Goal: Task Accomplishment & Management: Use online tool/utility

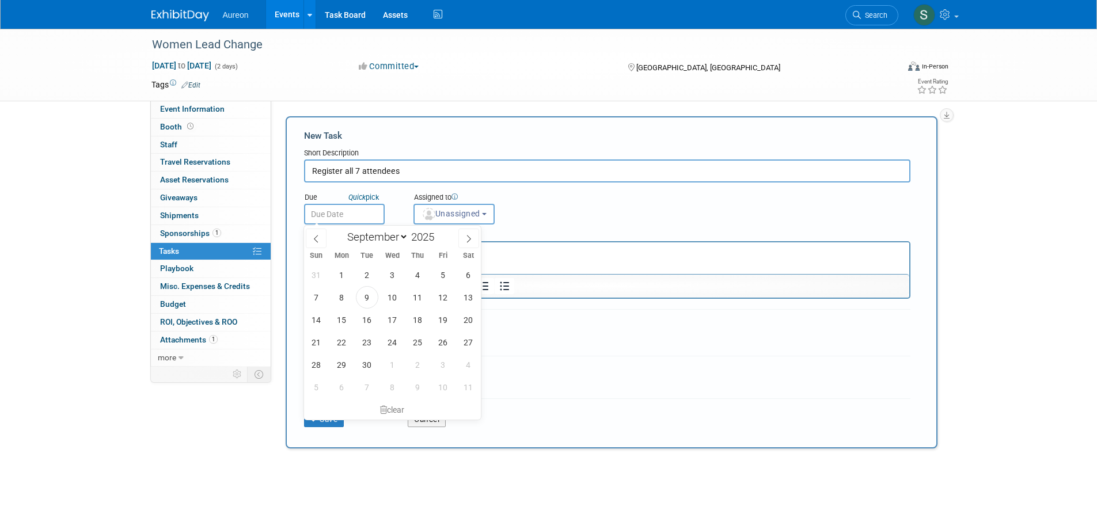
click at [345, 215] on input "text" at bounding box center [344, 214] width 81 height 21
click at [392, 367] on span "1" at bounding box center [392, 365] width 22 height 22
type input "[DATE]"
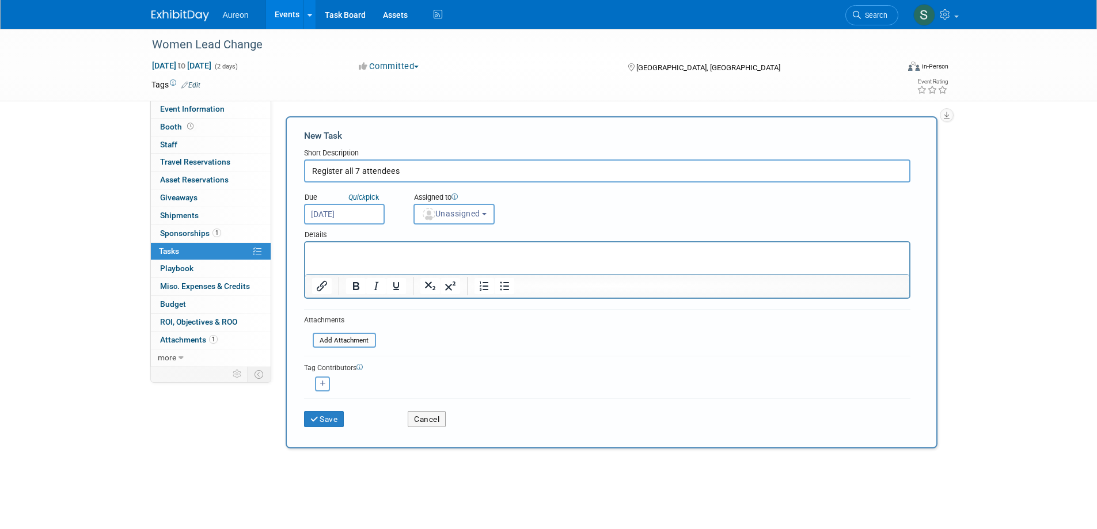
click at [336, 248] on p "Rich Text Area. Press ALT-0 for help." at bounding box center [607, 253] width 591 height 12
click at [311, 416] on icon "submit" at bounding box center [315, 420] width 10 height 8
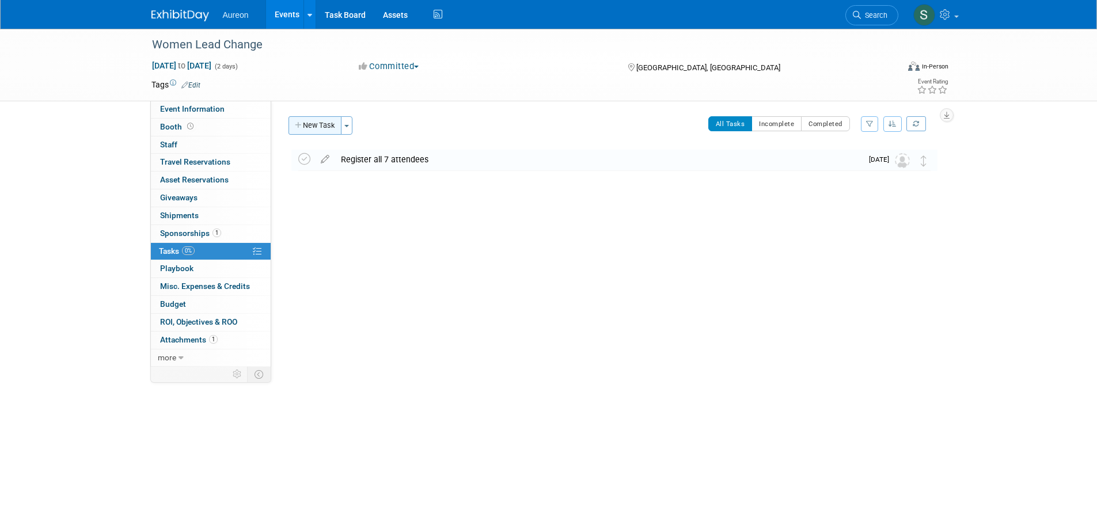
click at [318, 125] on button "New Task" at bounding box center [315, 125] width 53 height 18
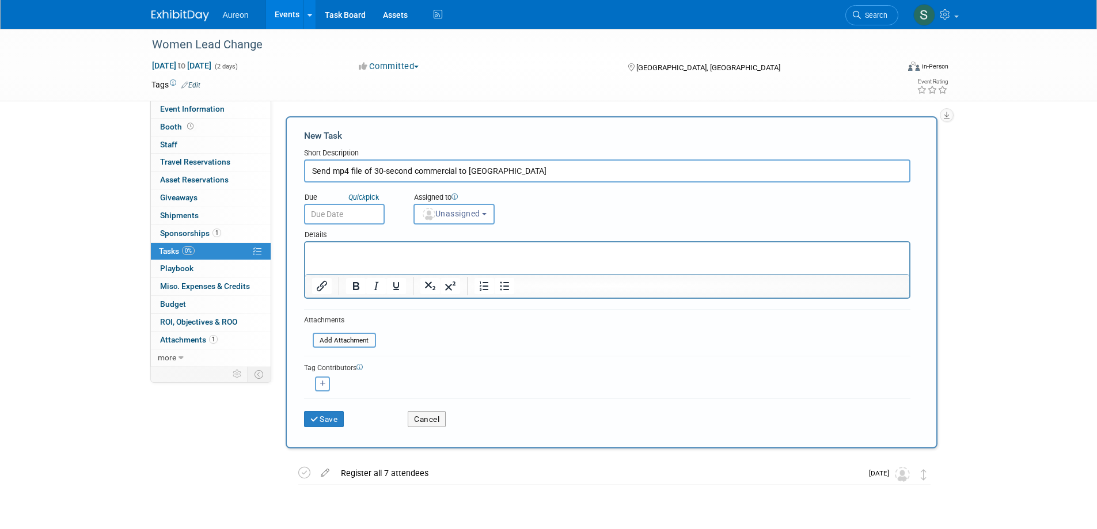
type input "Send mp4 file of 30-second commercial to [GEOGRAPHIC_DATA]"
click at [335, 213] on input "text" at bounding box center [344, 214] width 81 height 21
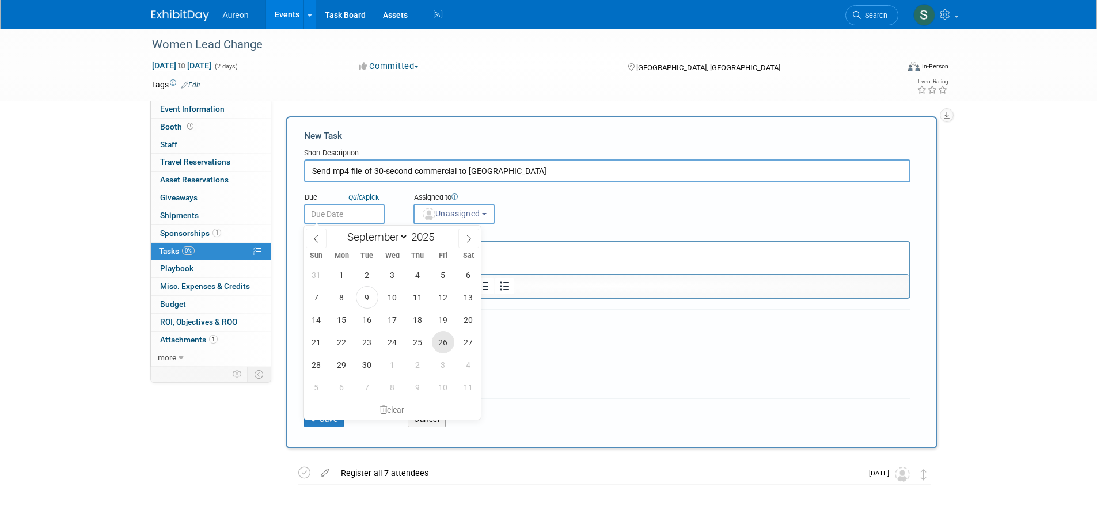
click at [449, 341] on span "26" at bounding box center [443, 342] width 22 height 22
type input "[DATE]"
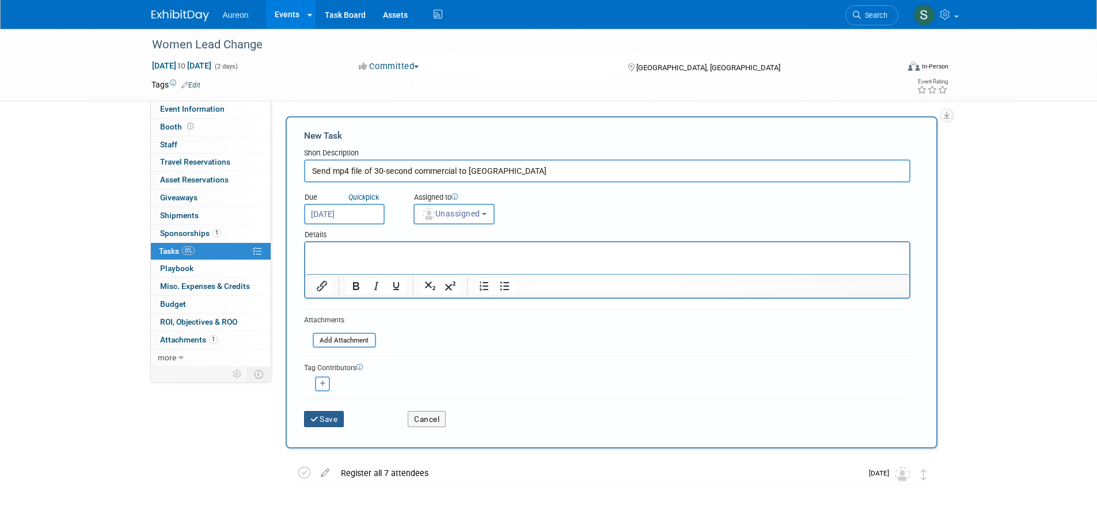
click at [332, 423] on button "Save" at bounding box center [324, 419] width 40 height 16
